Goal: Task Accomplishment & Management: Complete application form

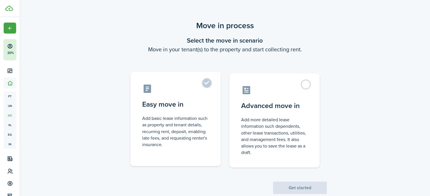
click at [202, 100] on control-radio-card-title "Easy move in" at bounding box center [175, 104] width 67 height 10
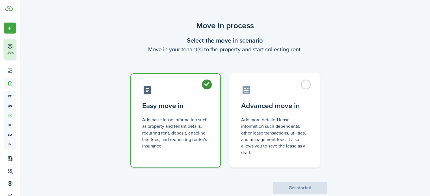
radio input "true"
click at [294, 185] on button "Get started" at bounding box center [300, 188] width 54 height 12
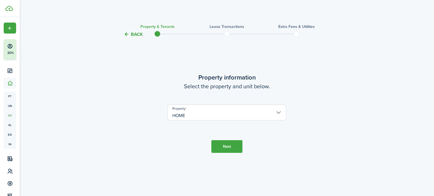
click at [252, 116] on input "HOME" at bounding box center [226, 113] width 119 height 16
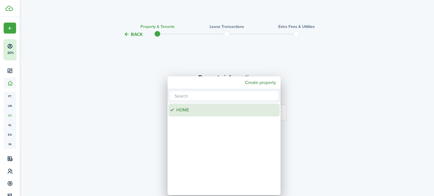
click at [264, 110] on div "HOME" at bounding box center [226, 110] width 100 height 13
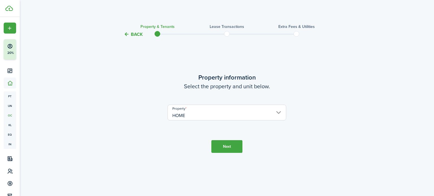
click at [239, 149] on button "Next" at bounding box center [226, 146] width 31 height 13
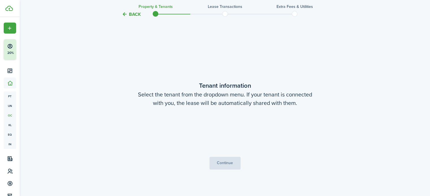
scroll to position [158, 0]
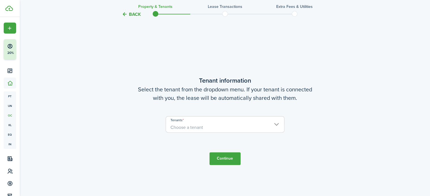
click at [214, 129] on span "Choose a tenant" at bounding box center [225, 128] width 118 height 10
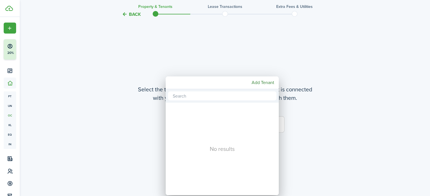
click at [8, 86] on div at bounding box center [215, 98] width 520 height 287
